Goal: Browse casually: Explore the website without a specific task or goal

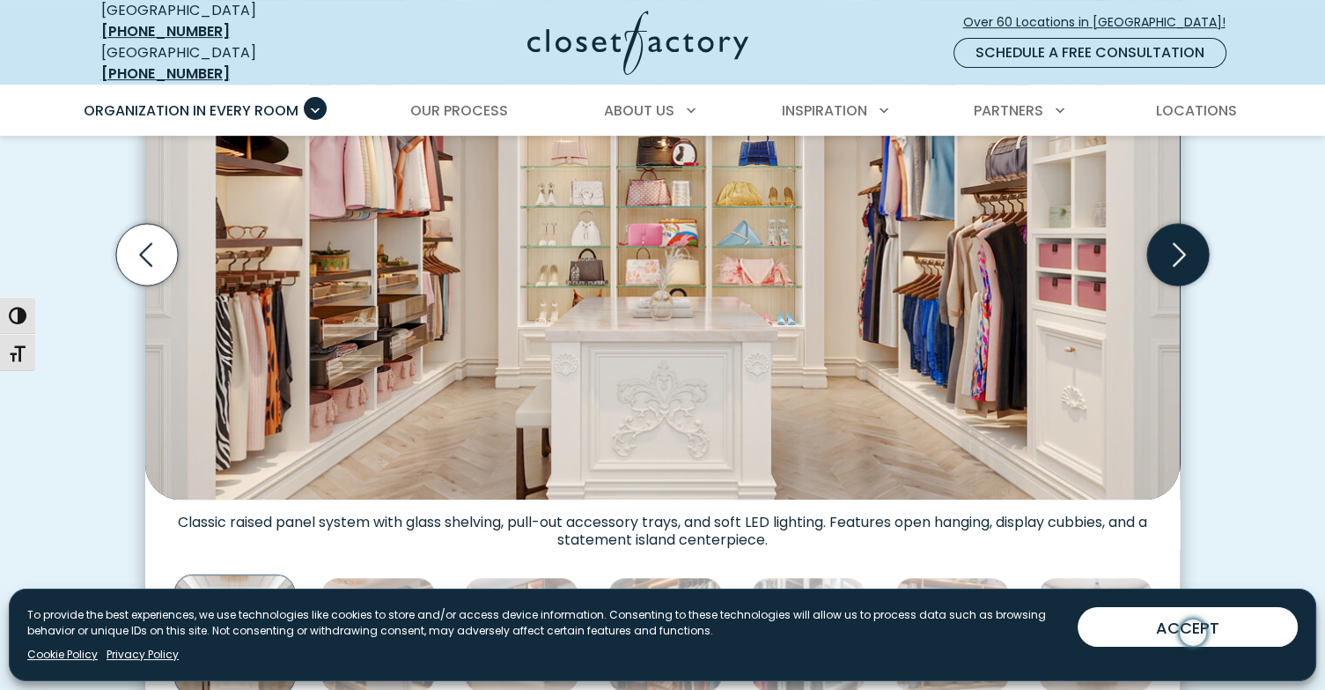
scroll to position [704, 0]
click at [1180, 240] on icon "Next slide" at bounding box center [1178, 256] width 62 height 62
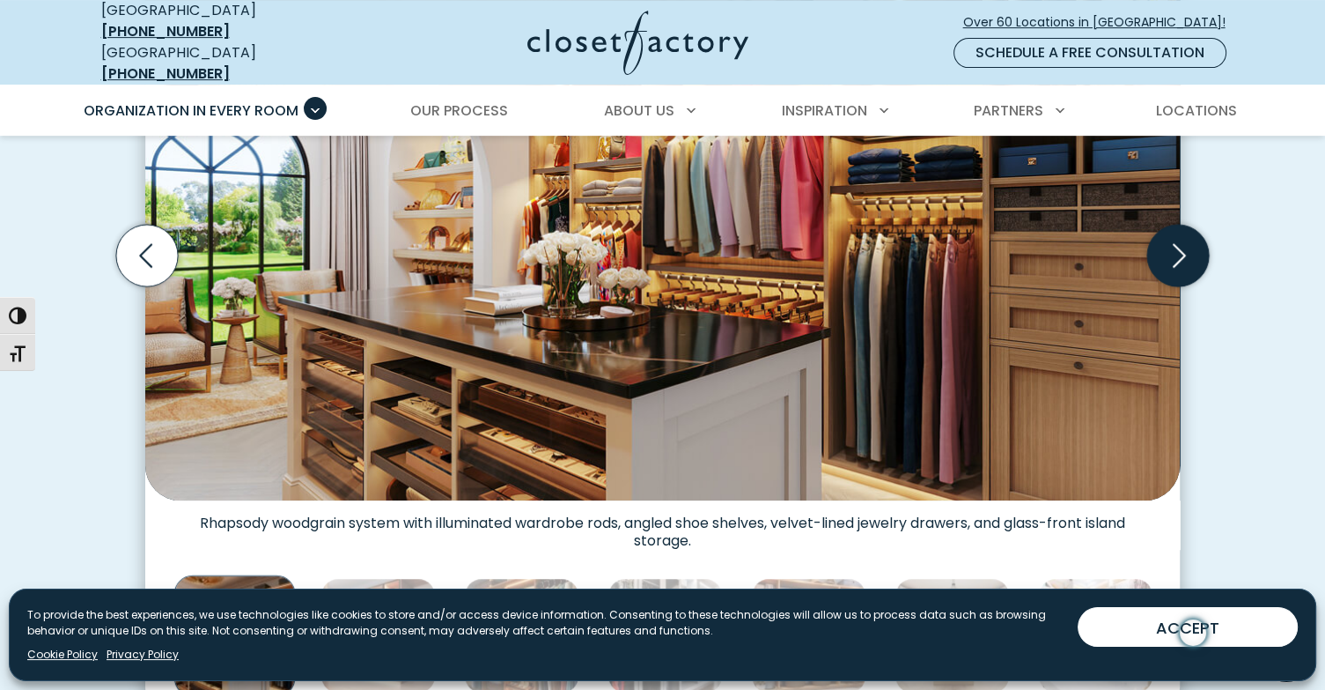
click at [1180, 240] on icon "Next slide" at bounding box center [1178, 256] width 62 height 62
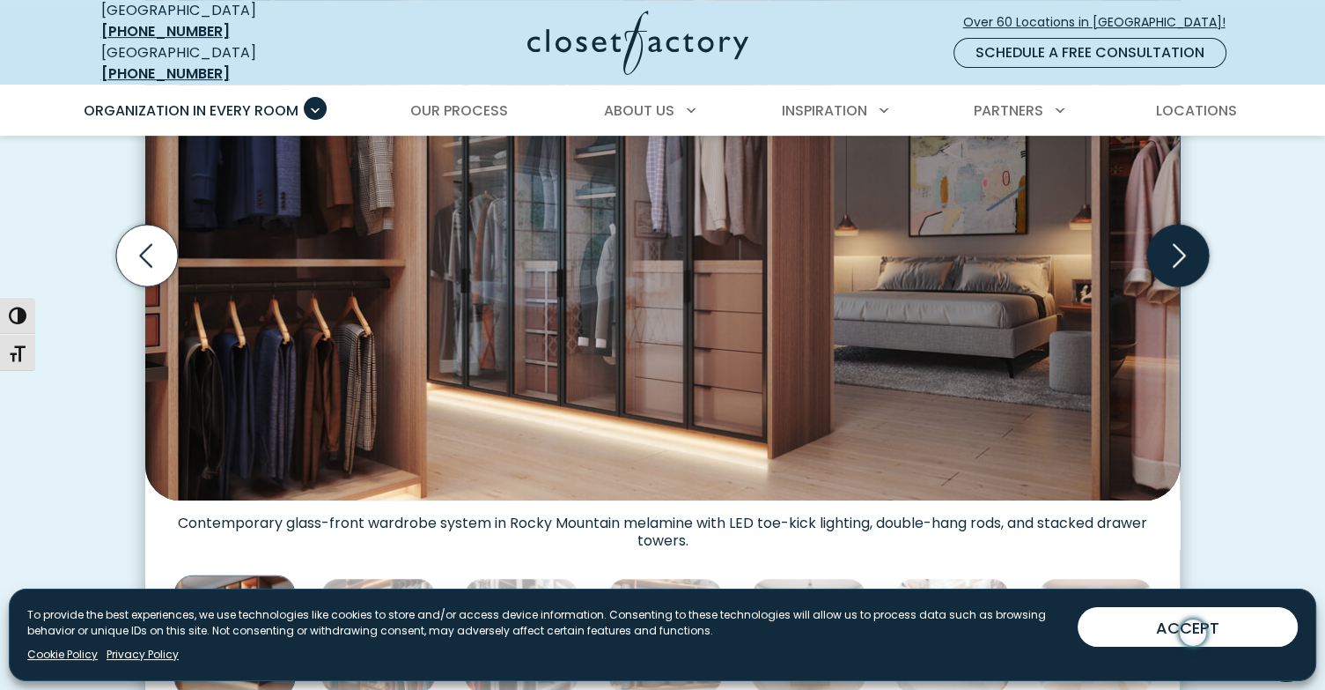
click at [1180, 240] on icon "Next slide" at bounding box center [1178, 256] width 62 height 62
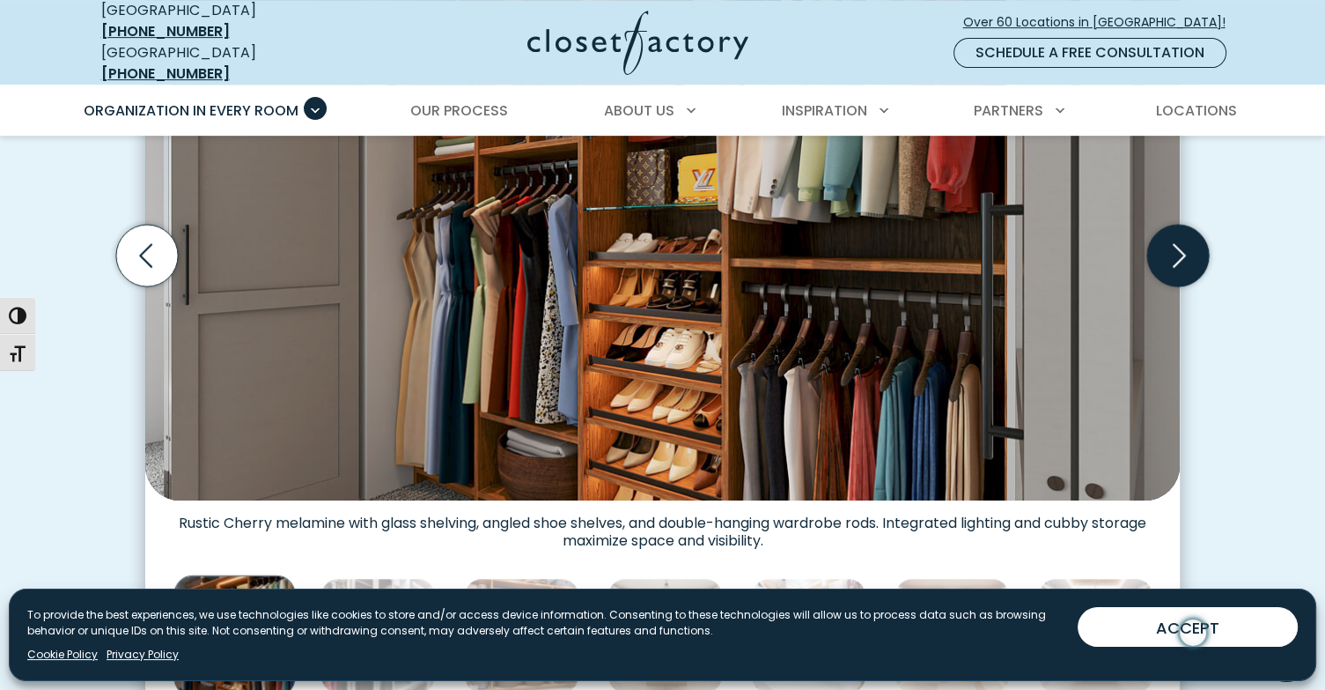
click at [1180, 240] on icon "Next slide" at bounding box center [1178, 256] width 62 height 62
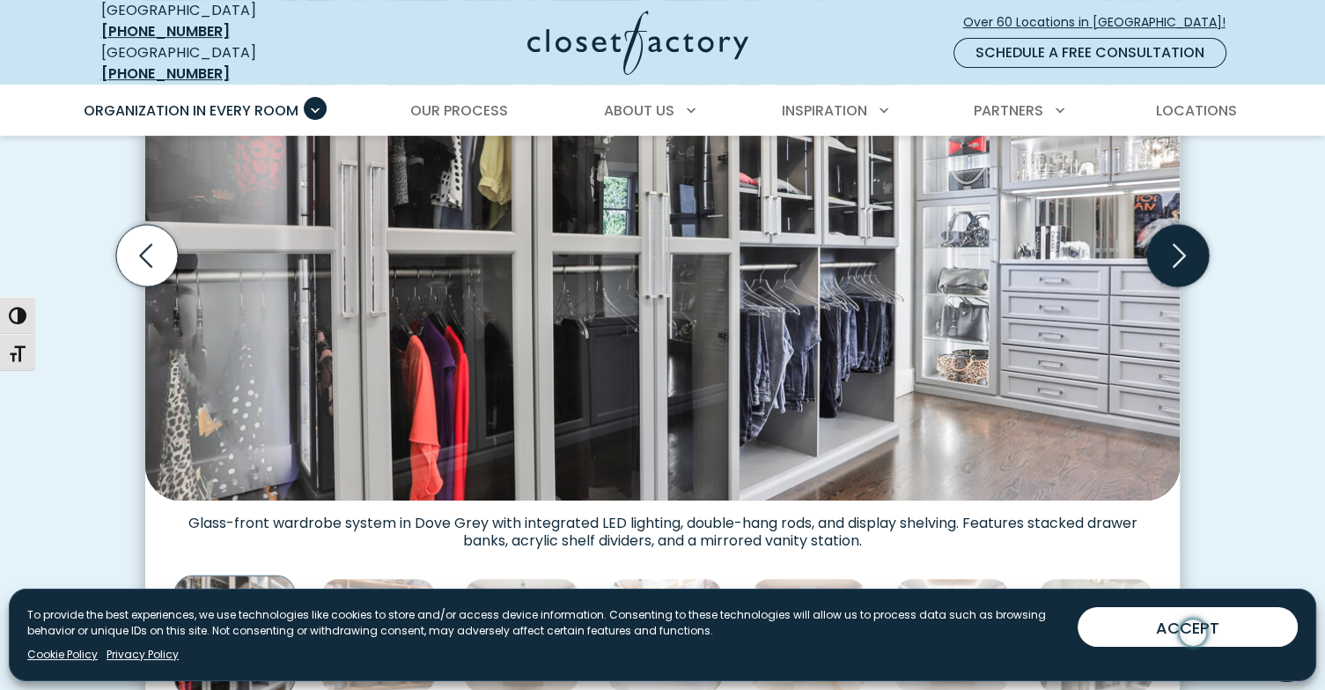
click at [1180, 240] on icon "Next slide" at bounding box center [1178, 256] width 62 height 62
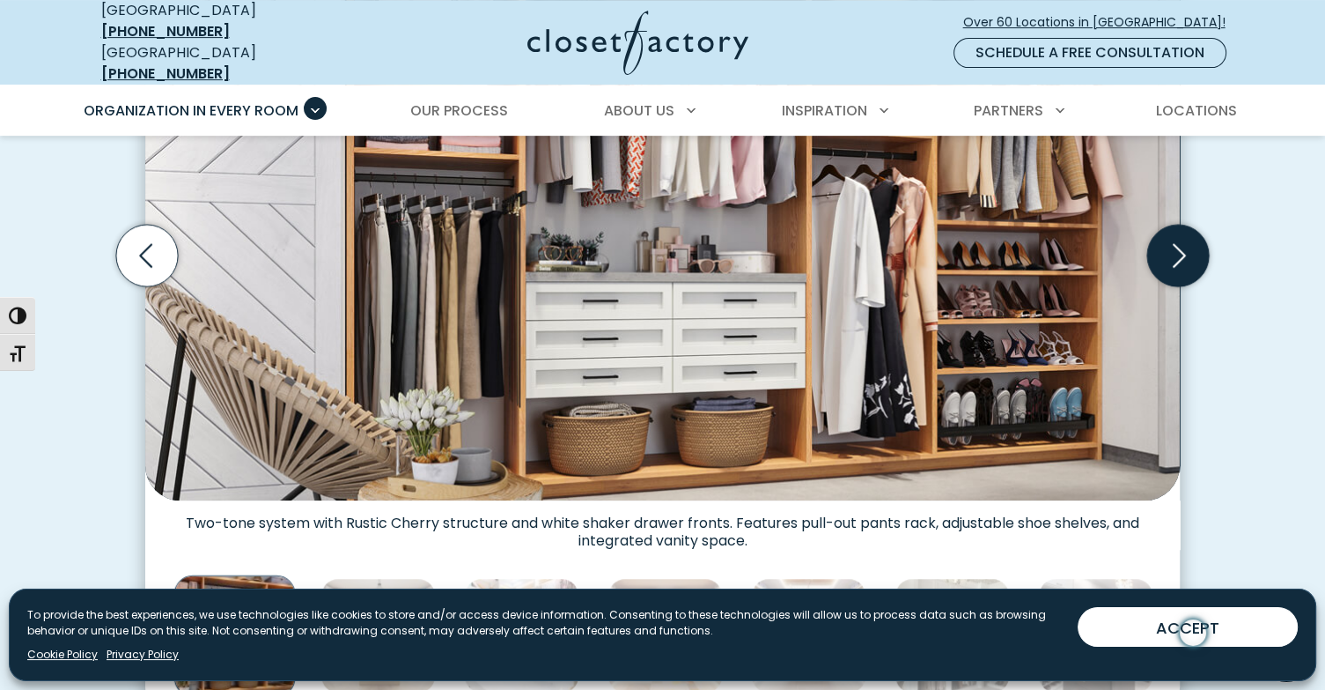
click at [1179, 240] on icon "Next slide" at bounding box center [1178, 256] width 62 height 62
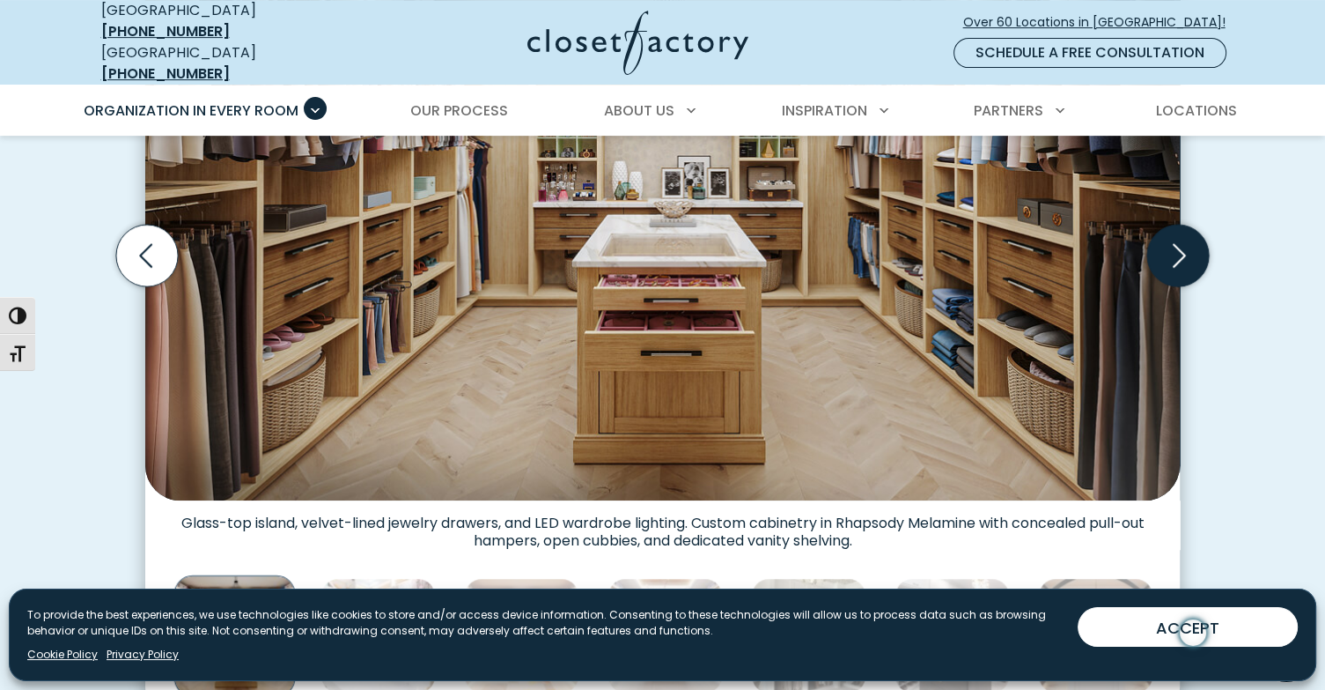
click at [1179, 239] on icon "Next slide" at bounding box center [1178, 256] width 62 height 62
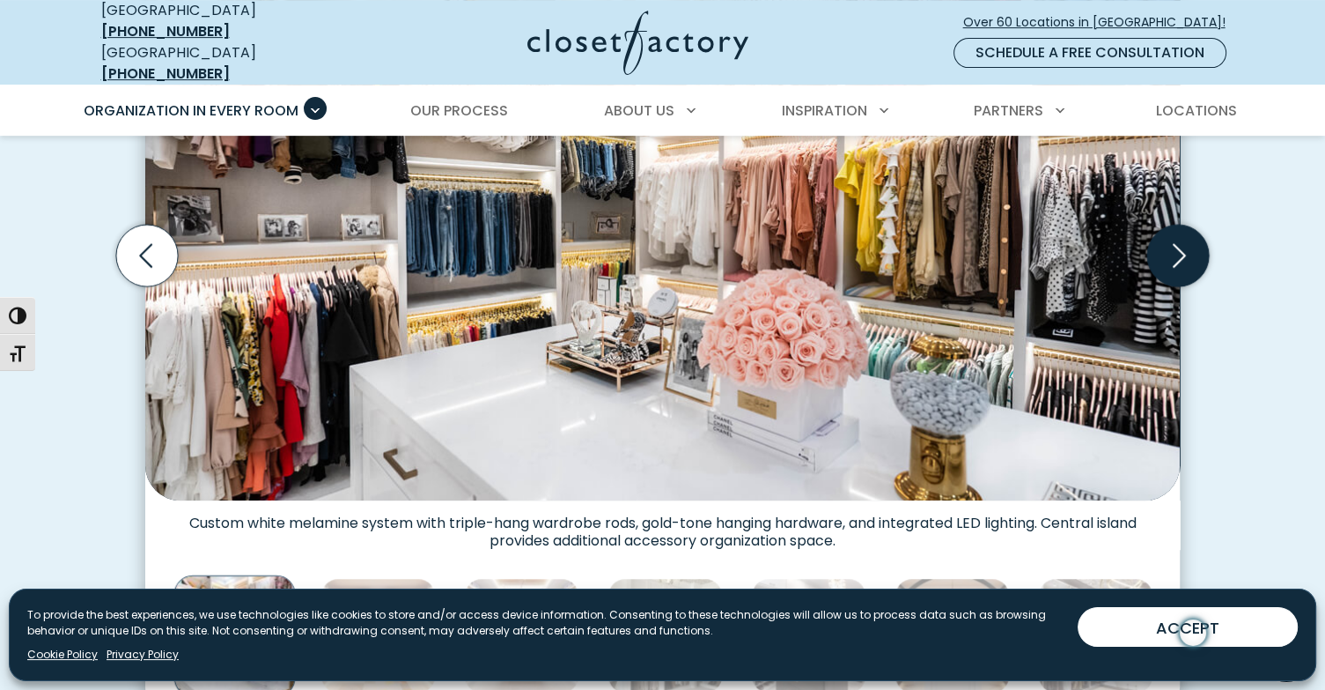
click at [1178, 239] on icon "Next slide" at bounding box center [1178, 256] width 62 height 62
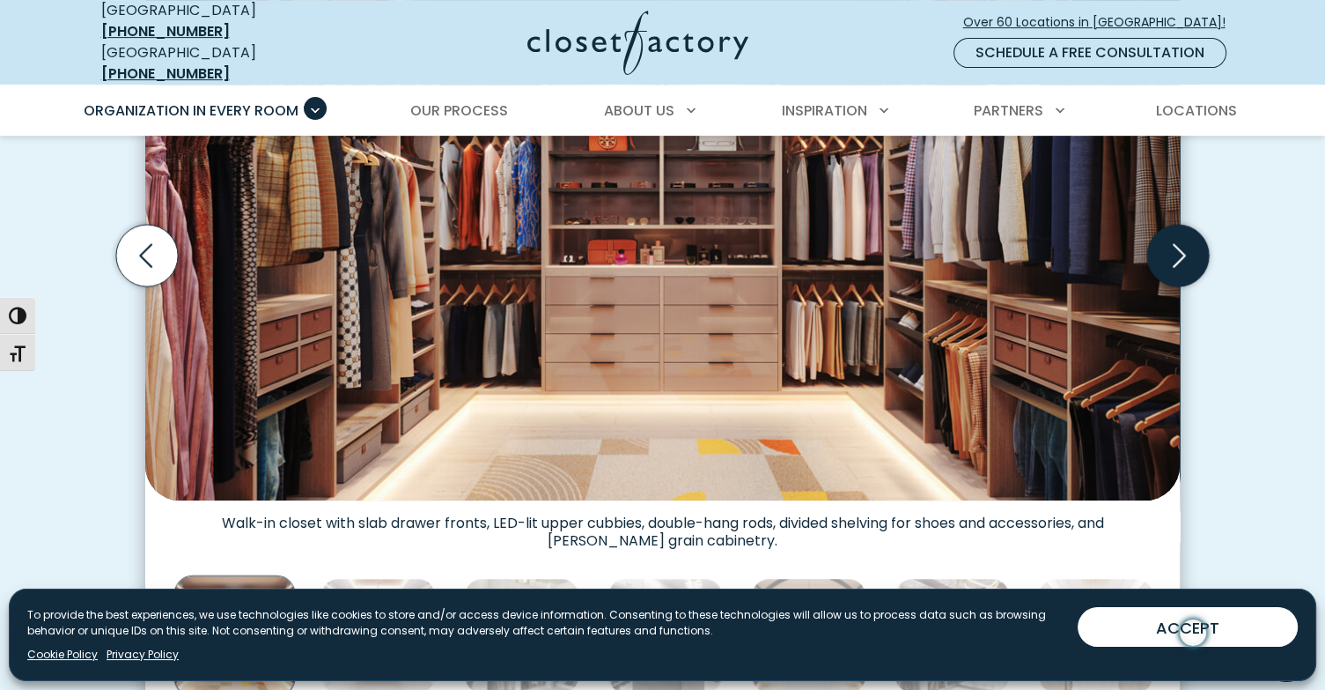
click at [1178, 239] on icon "Next slide" at bounding box center [1178, 256] width 62 height 62
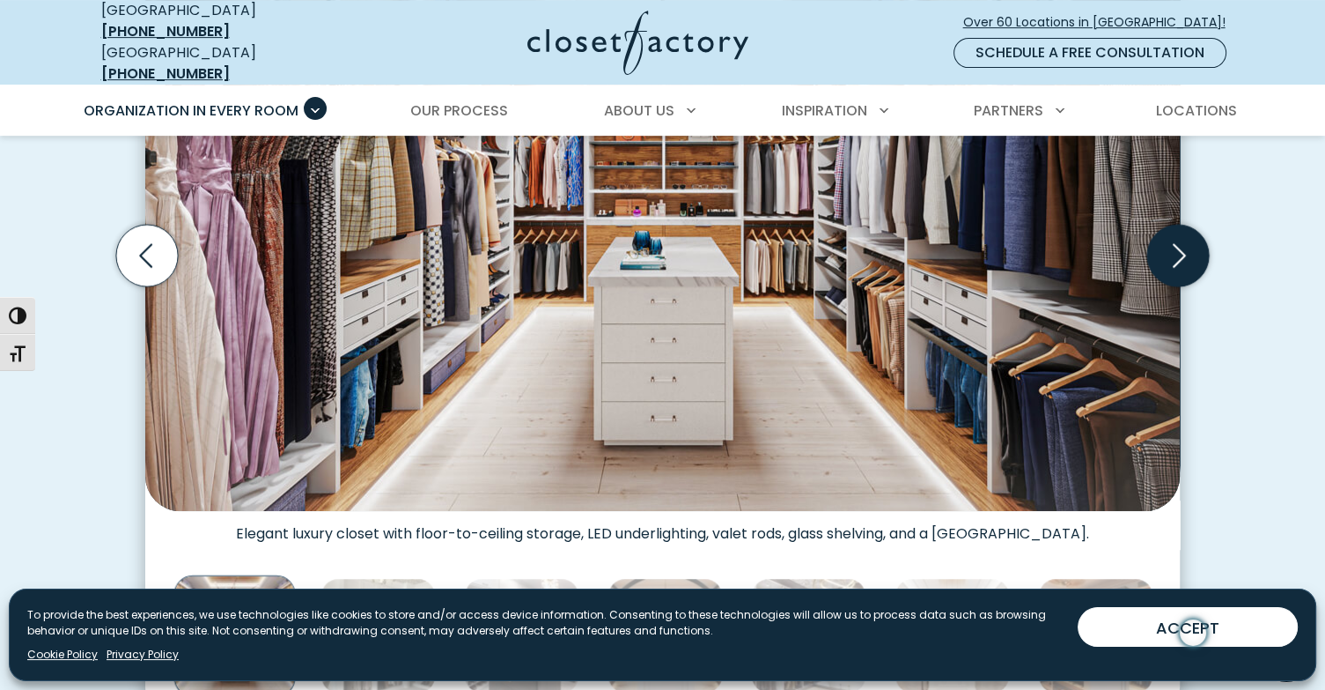
click at [1178, 239] on icon "Next slide" at bounding box center [1178, 256] width 62 height 62
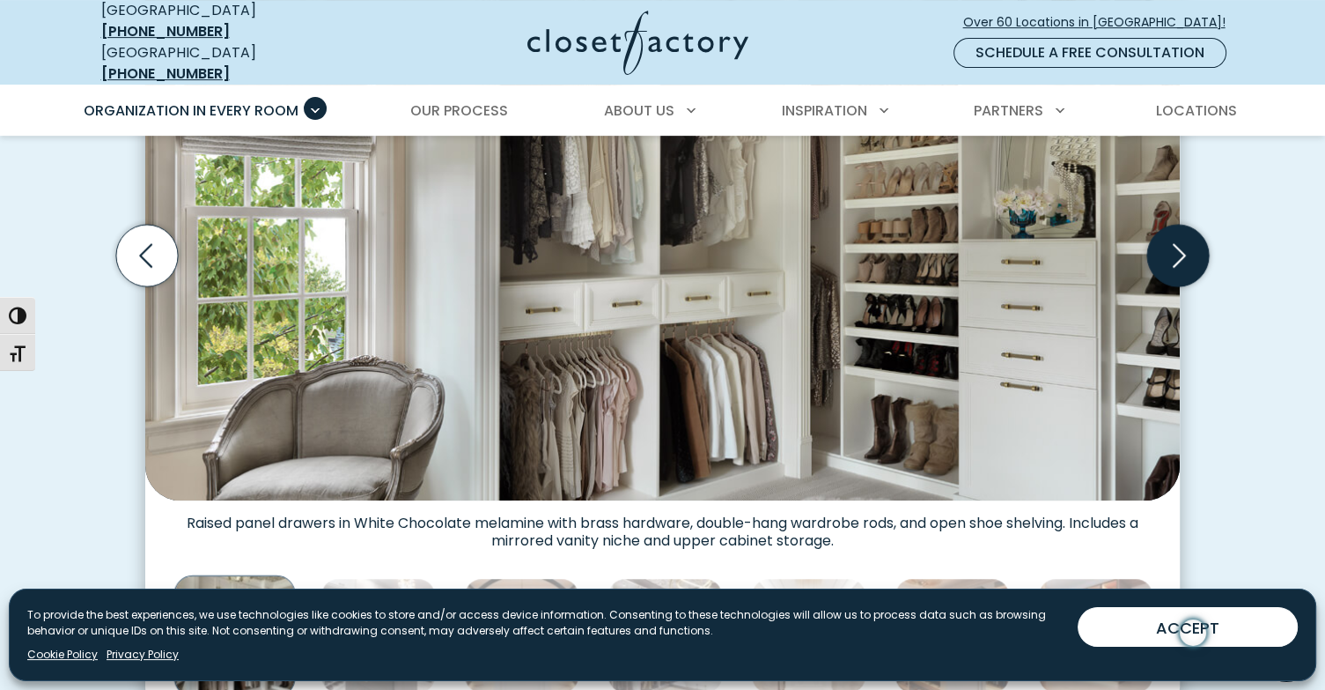
click at [1177, 239] on icon "Next slide" at bounding box center [1178, 256] width 62 height 62
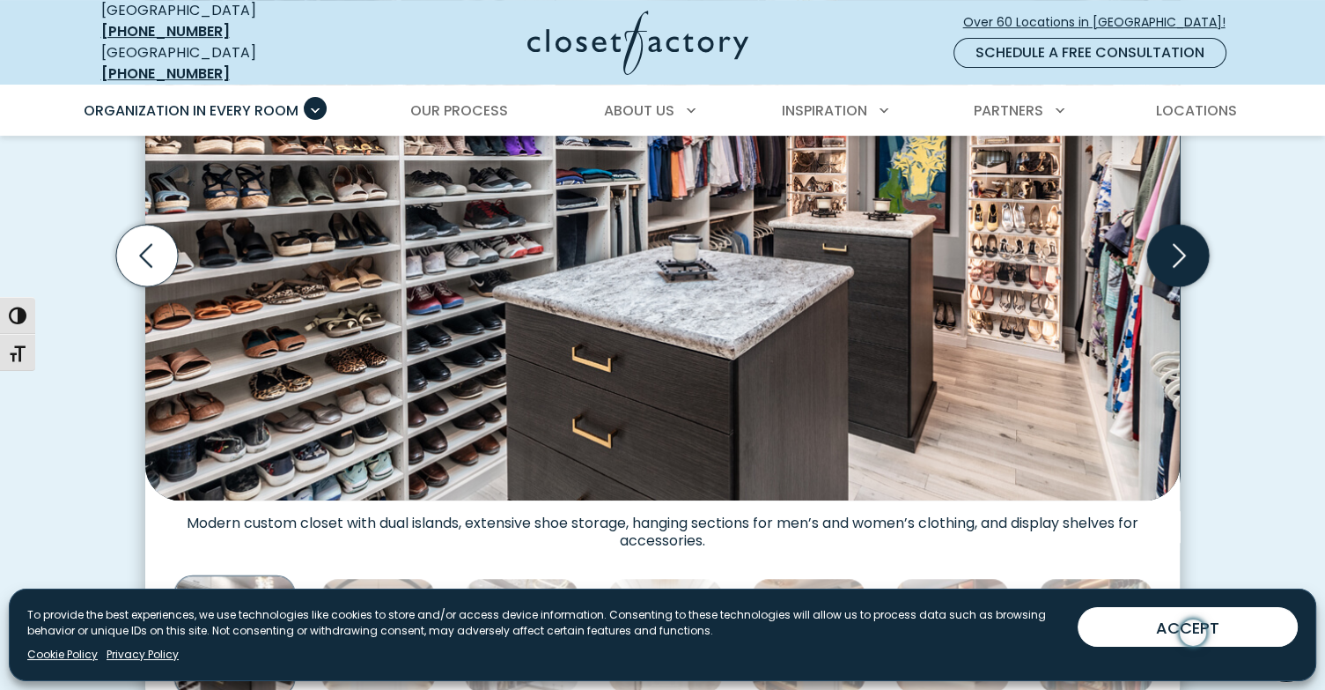
click at [1177, 239] on icon "Next slide" at bounding box center [1178, 256] width 62 height 62
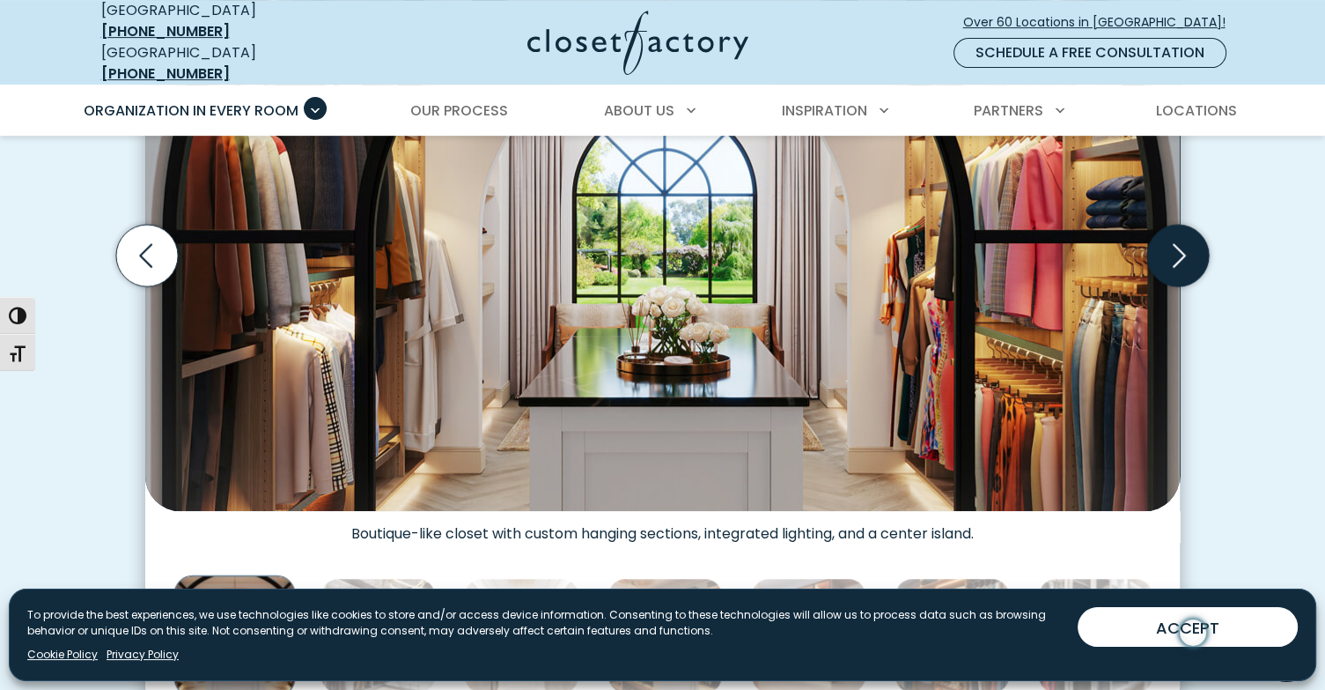
click at [1177, 238] on icon "Next slide" at bounding box center [1178, 256] width 62 height 62
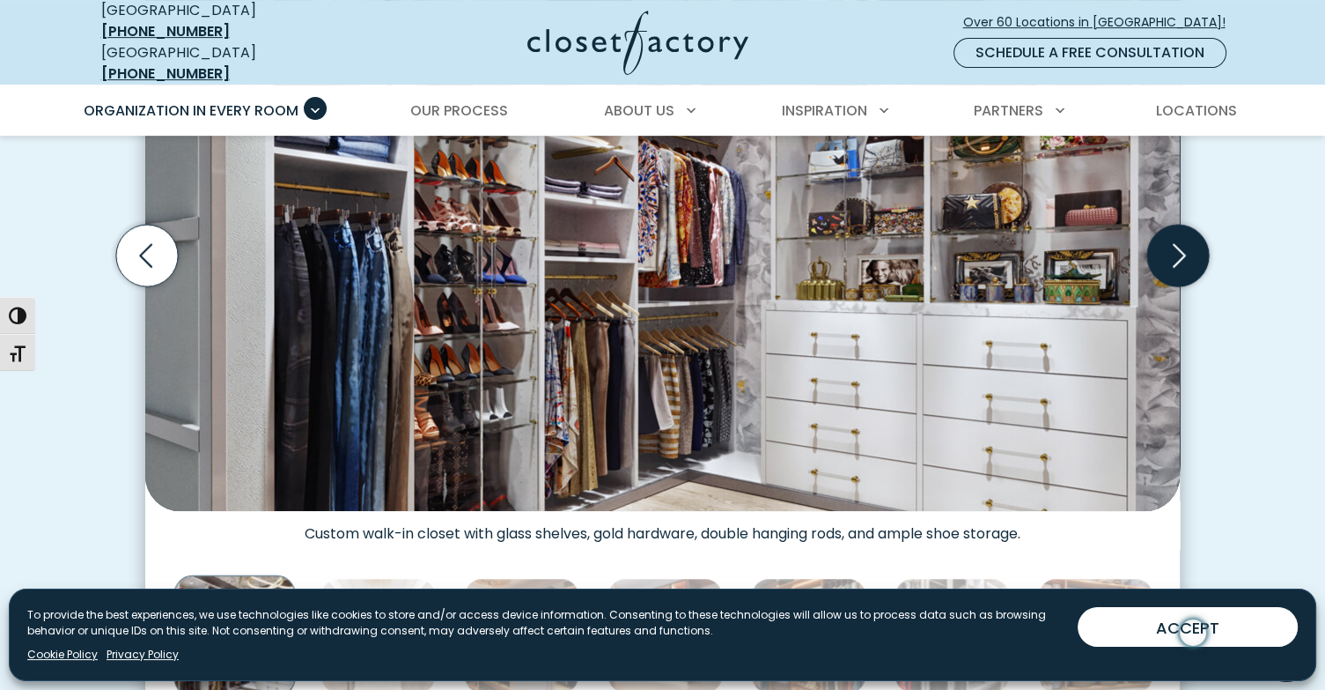
click at [1176, 234] on icon "Next slide" at bounding box center [1178, 256] width 62 height 62
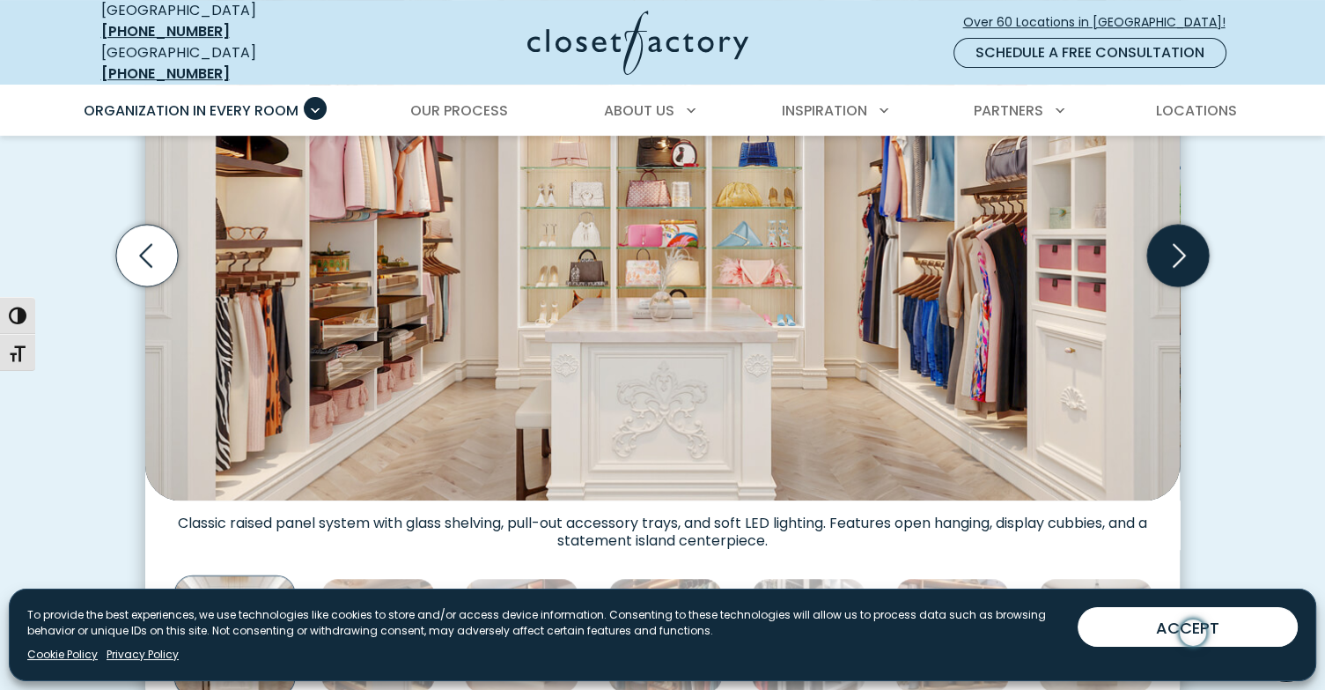
click at [1176, 234] on icon "Next slide" at bounding box center [1178, 256] width 62 height 62
